Goal: Task Accomplishment & Management: Manage account settings

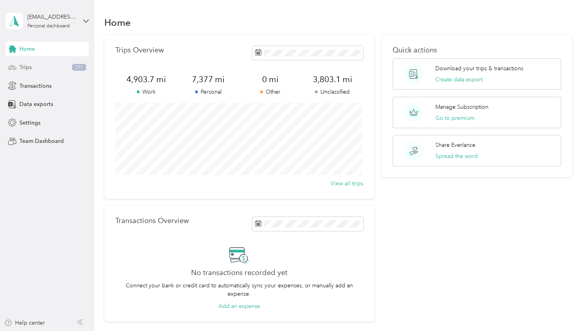
click at [55, 67] on div "Trips 291" at bounding box center [47, 67] width 83 height 14
